Goal: Information Seeking & Learning: Learn about a topic

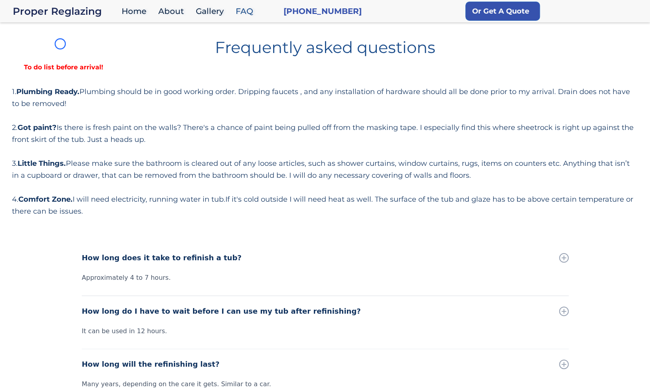
click at [60, 44] on h1 "Frequently asked questions" at bounding box center [325, 44] width 626 height 22
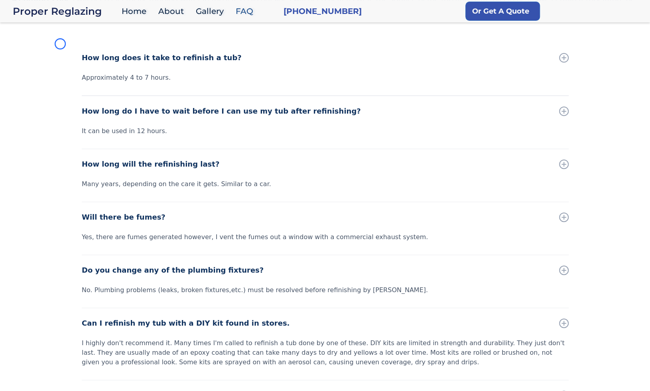
scroll to position [230, 0]
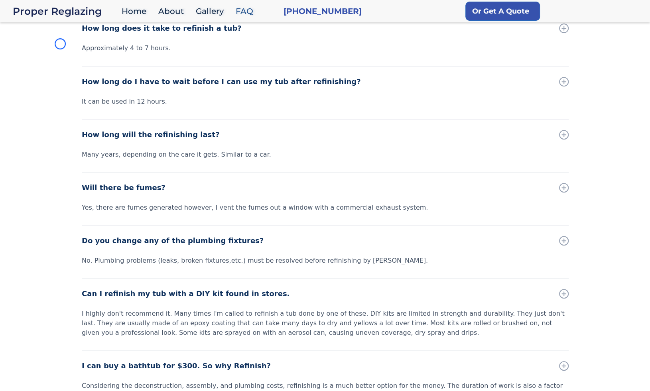
click at [60, 44] on div "How long does it take to refinish a tub? Approximately 4 to 7 hours. How long d…" at bounding box center [325, 235] width 650 height 445
click at [42, 61] on div "How long does it take to refinish a tub? Approximately 4 to 7 hours. How long d…" at bounding box center [325, 235] width 650 height 445
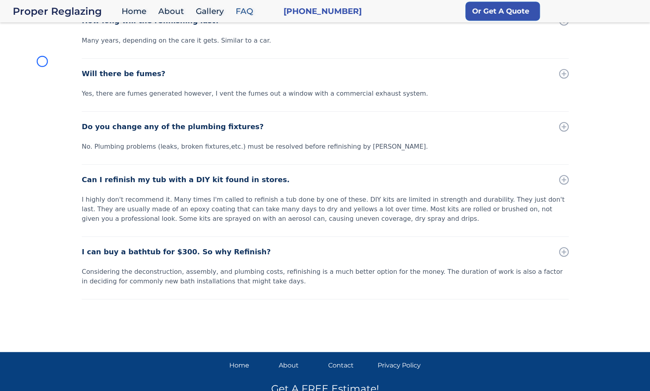
scroll to position [391, 0]
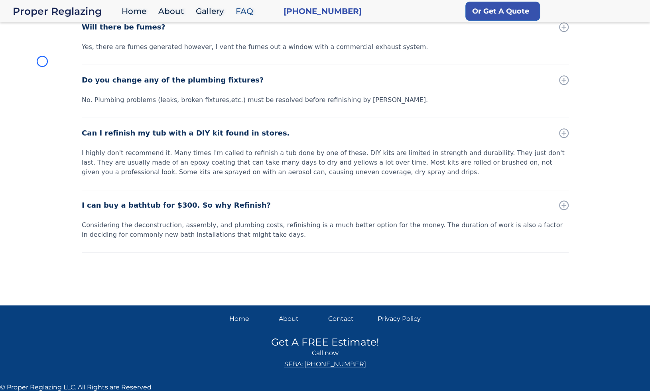
click at [42, 61] on div "How long does it take to refinish a tub? Approximately 4 to 7 hours. How long d…" at bounding box center [325, 74] width 650 height 445
click at [64, 75] on div "How long does it take to refinish a tub? Approximately 4 to 7 hours. How long d…" at bounding box center [325, 74] width 650 height 445
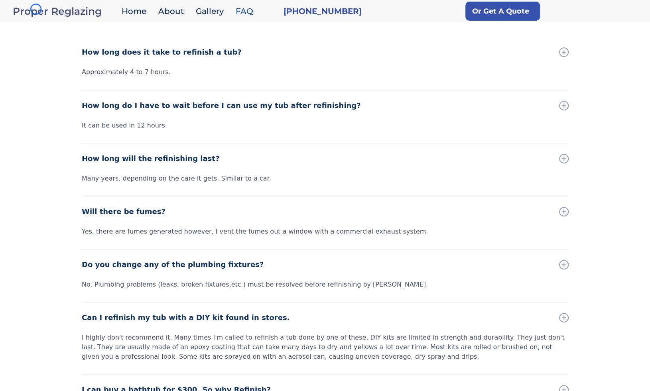
click at [36, 9] on div "Proper Reglazing" at bounding box center [65, 11] width 105 height 11
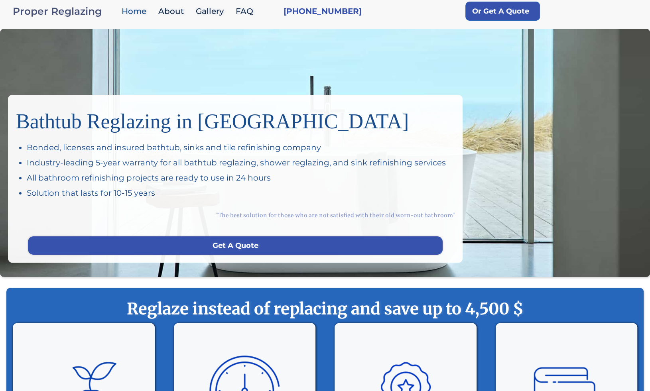
click at [36, 9] on div "Proper Reglazing" at bounding box center [65, 11] width 105 height 11
click at [73, 71] on div "Bathtub Reglazing in San Francisco Bonded, licenses and insured bathtub, sinks …" at bounding box center [325, 153] width 650 height 249
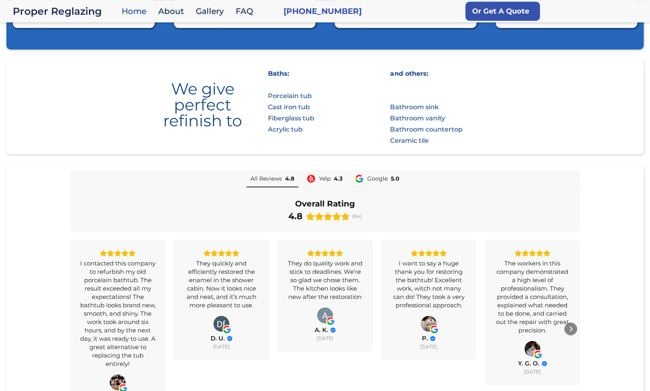
scroll to position [493, 0]
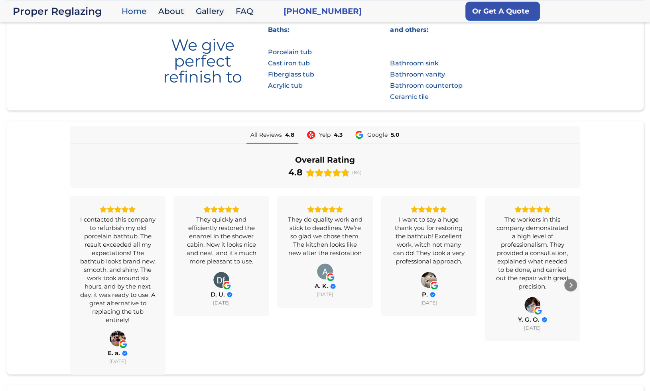
click at [73, 71] on section "We give perfect refinish to Baths: Porcelain tub Cast iron tub Fiberglass tub A…" at bounding box center [325, 63] width 638 height 94
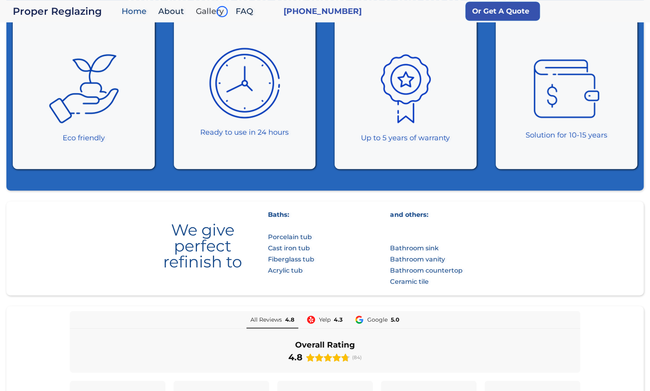
click at [222, 12] on link "Gallery" at bounding box center [212, 11] width 40 height 17
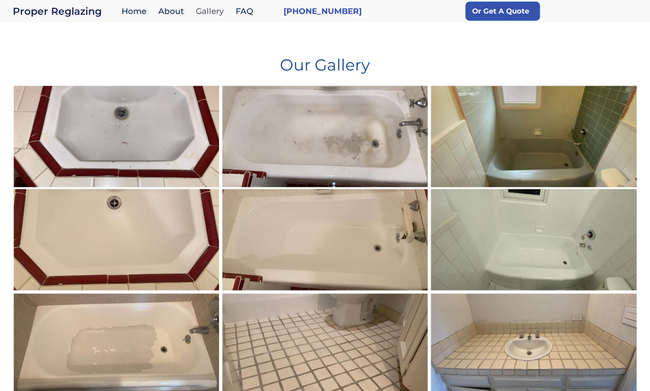
click at [222, 12] on link "Gallery" at bounding box center [212, 11] width 40 height 17
click at [55, 50] on div "Our Gallery" at bounding box center [325, 58] width 626 height 51
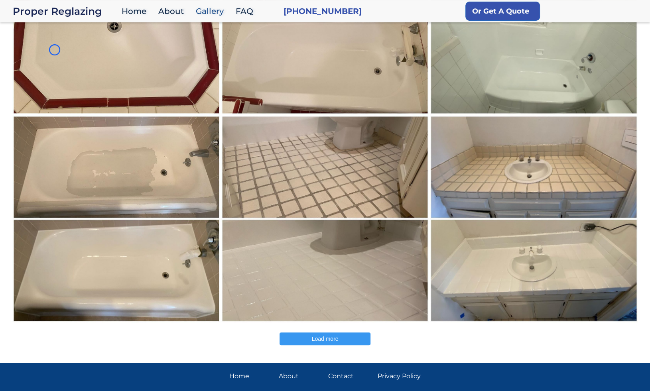
scroll to position [219, 0]
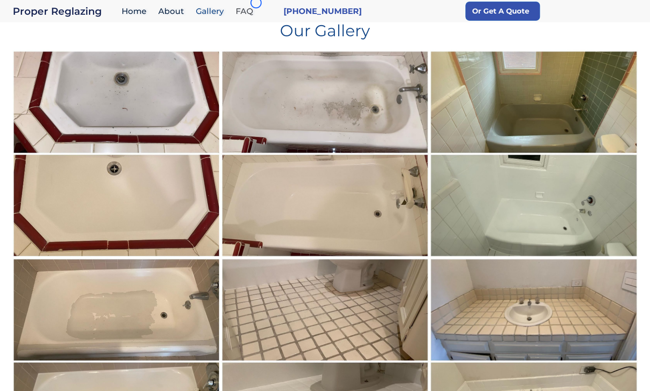
click at [256, 3] on link "FAQ" at bounding box center [247, 11] width 30 height 17
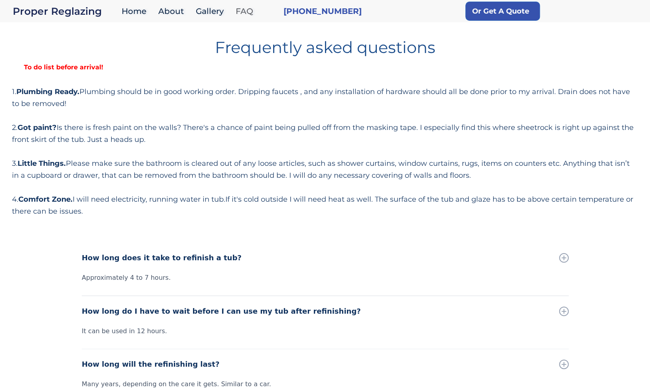
click at [256, 3] on link "FAQ" at bounding box center [247, 11] width 30 height 17
click at [69, 75] on div "Frequently asked questions To do list before arrival! 1. Plumbing Ready. Plumbi…" at bounding box center [325, 125] width 626 height 184
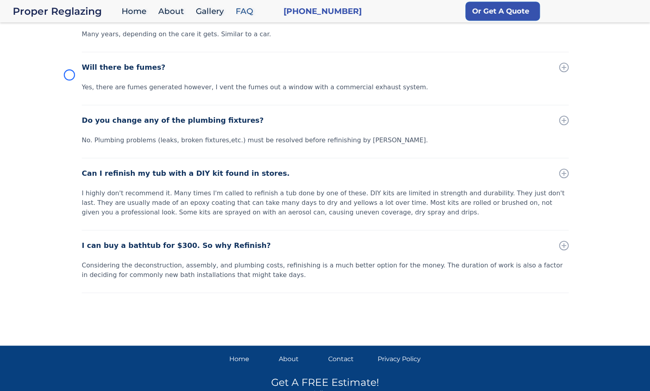
scroll to position [364, 0]
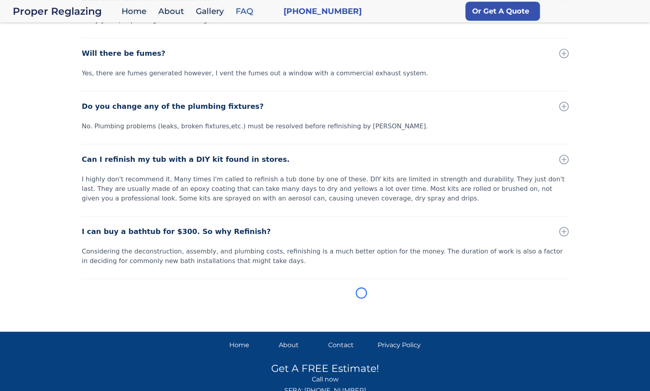
click at [69, 75] on div "How long does it take to refinish a tub? Approximately 4 to 7 hours. How long d…" at bounding box center [325, 101] width 650 height 445
